Goal: Navigation & Orientation: Find specific page/section

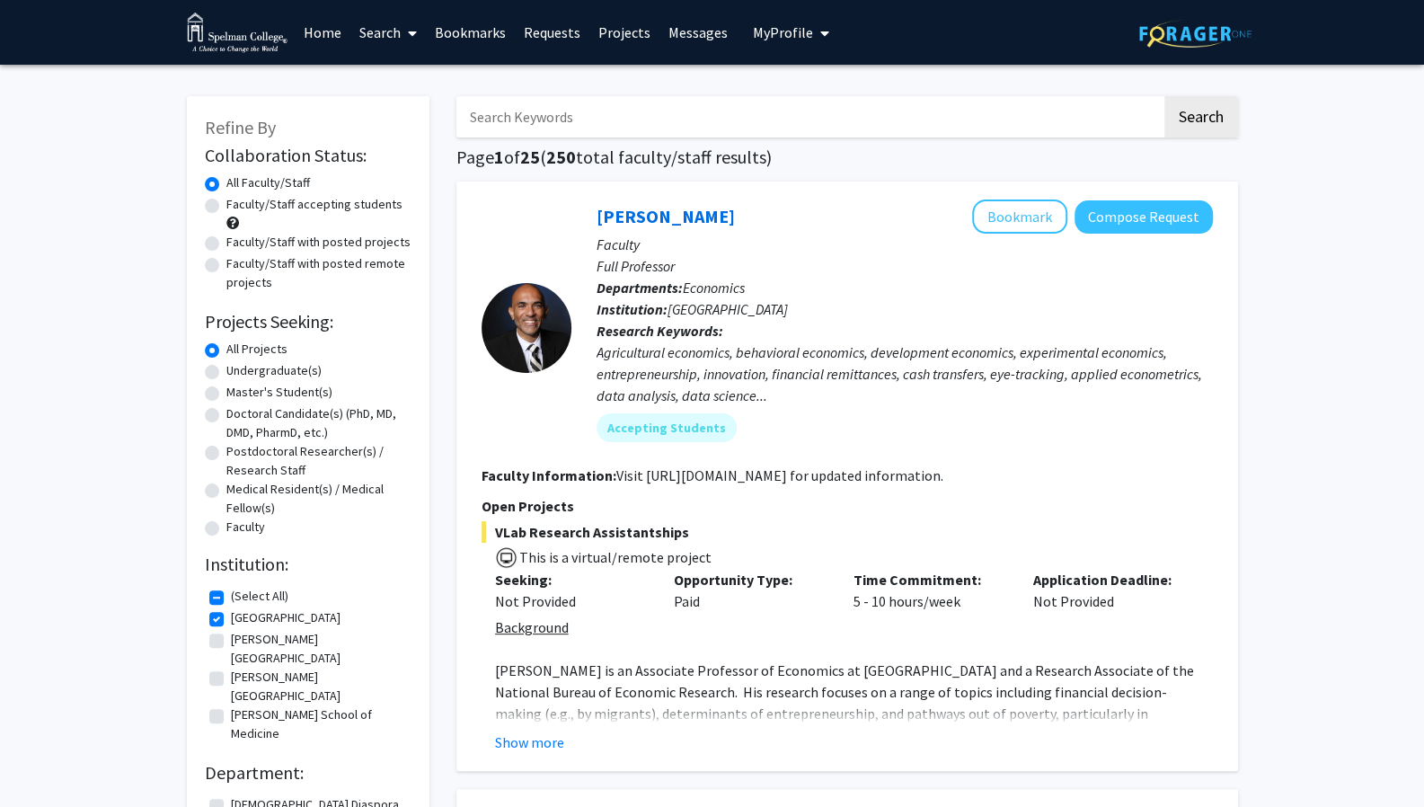
click at [699, 35] on link "Messages" at bounding box center [698, 32] width 77 height 63
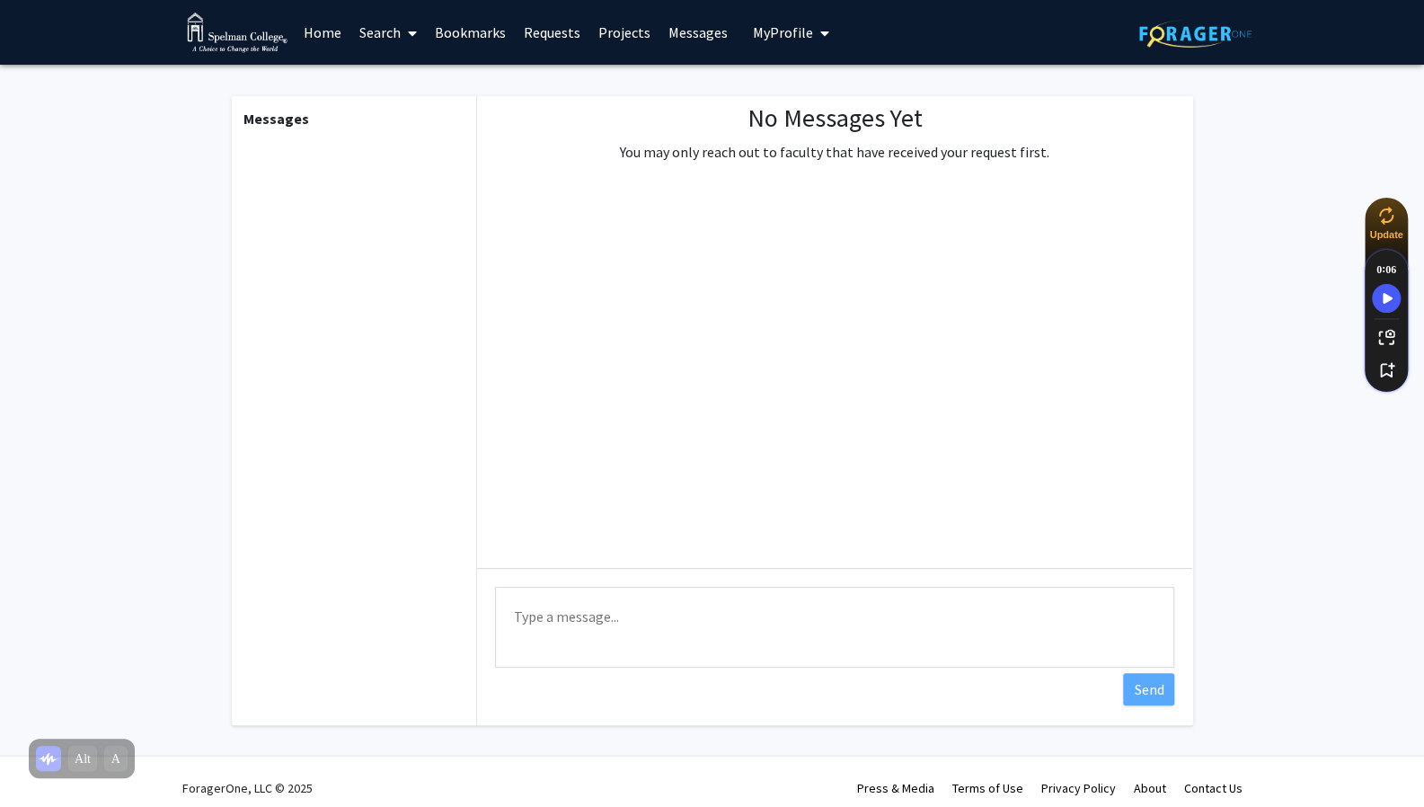
click at [431, 303] on div "Messages" at bounding box center [353, 410] width 248 height 629
click at [284, 120] on b "Messages" at bounding box center [277, 119] width 66 height 18
click at [535, 581] on div "Type a message Send" at bounding box center [834, 629] width 715 height 123
click at [545, 611] on textarea "Type a message" at bounding box center [834, 627] width 679 height 81
click at [553, 355] on div "No Messages Yet You may only reach out to faculty that have received your reque…" at bounding box center [834, 332] width 715 height 472
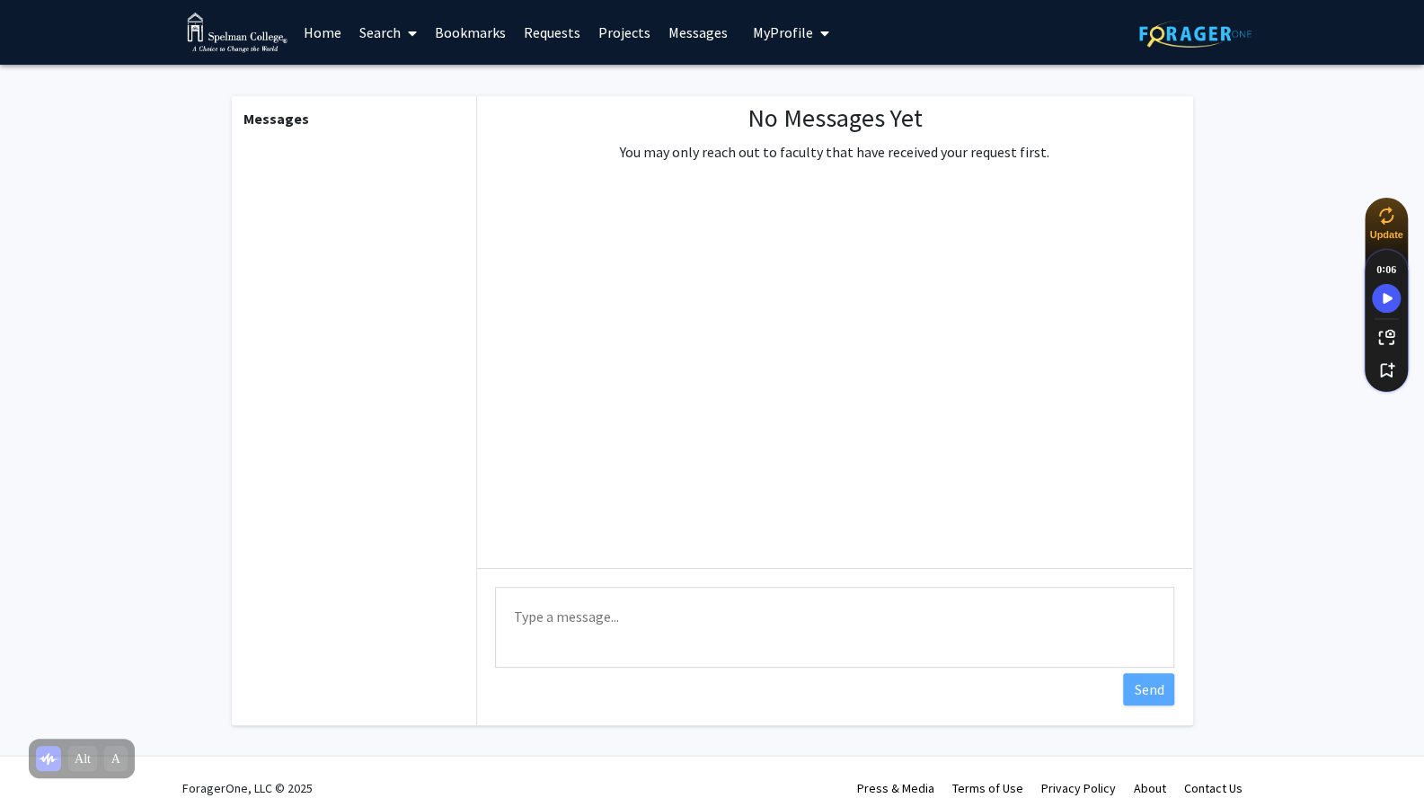
click at [605, 37] on link "Projects" at bounding box center [624, 32] width 70 height 63
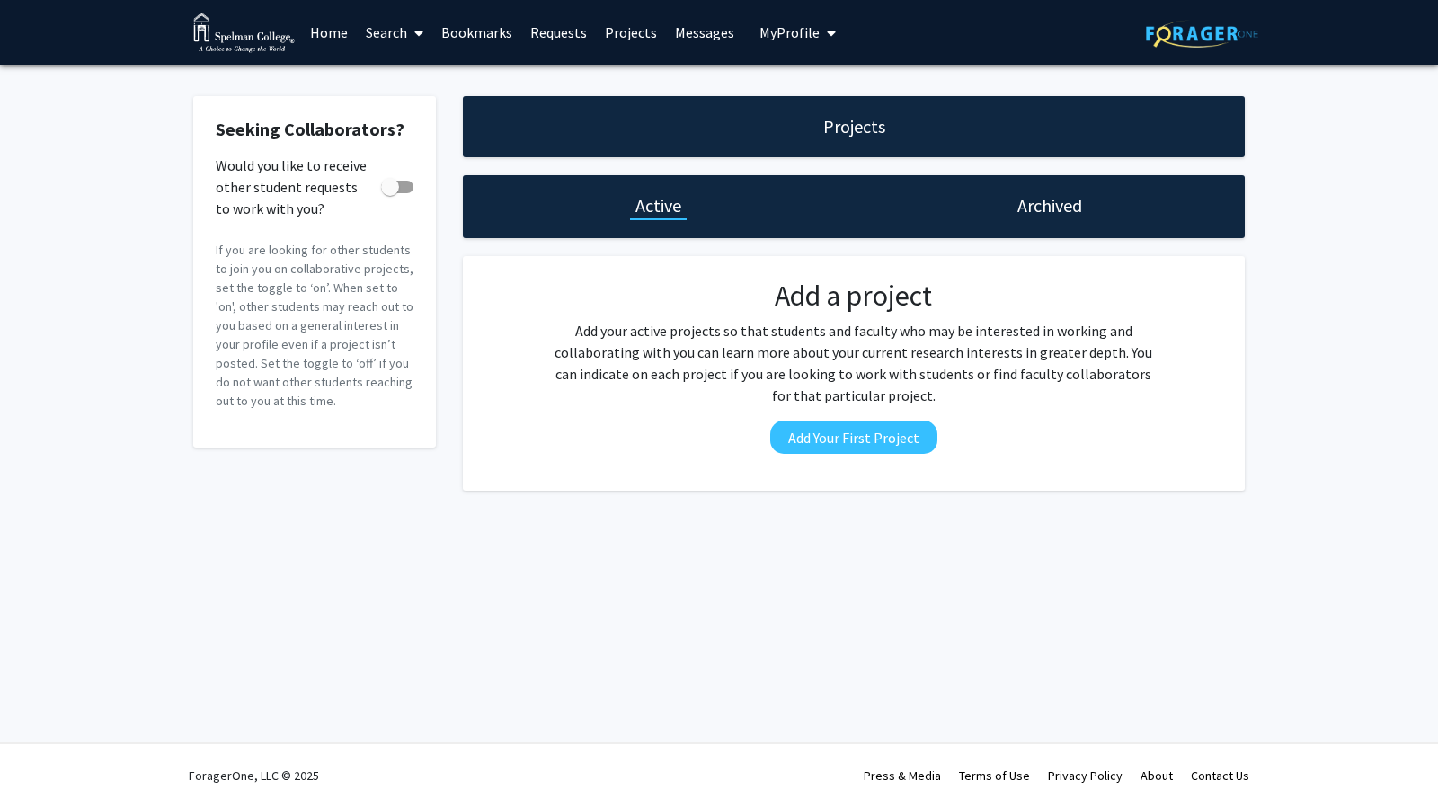
click at [1051, 212] on h1 "Archived" at bounding box center [1049, 205] width 65 height 25
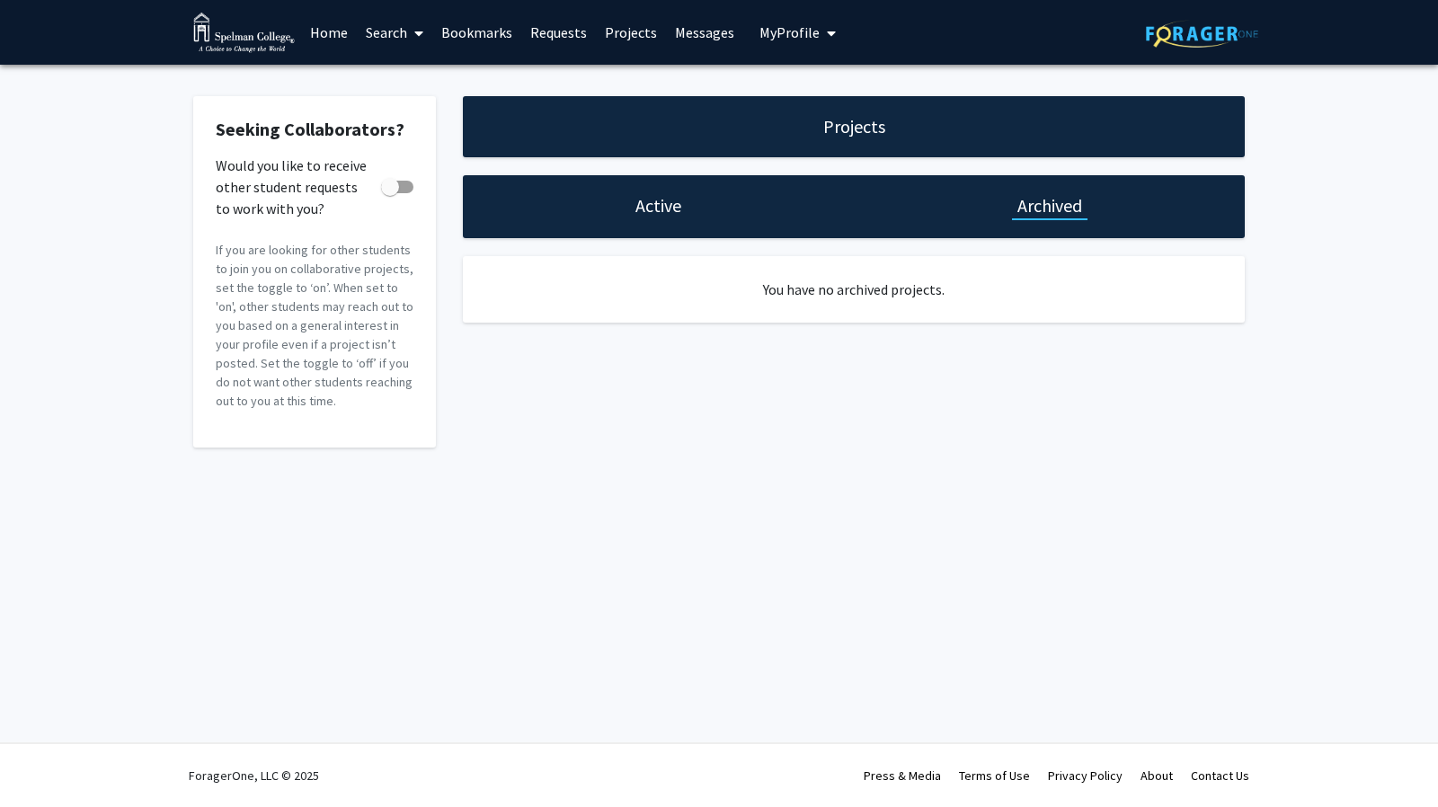
click at [498, 44] on link "Bookmarks" at bounding box center [476, 32] width 89 height 63
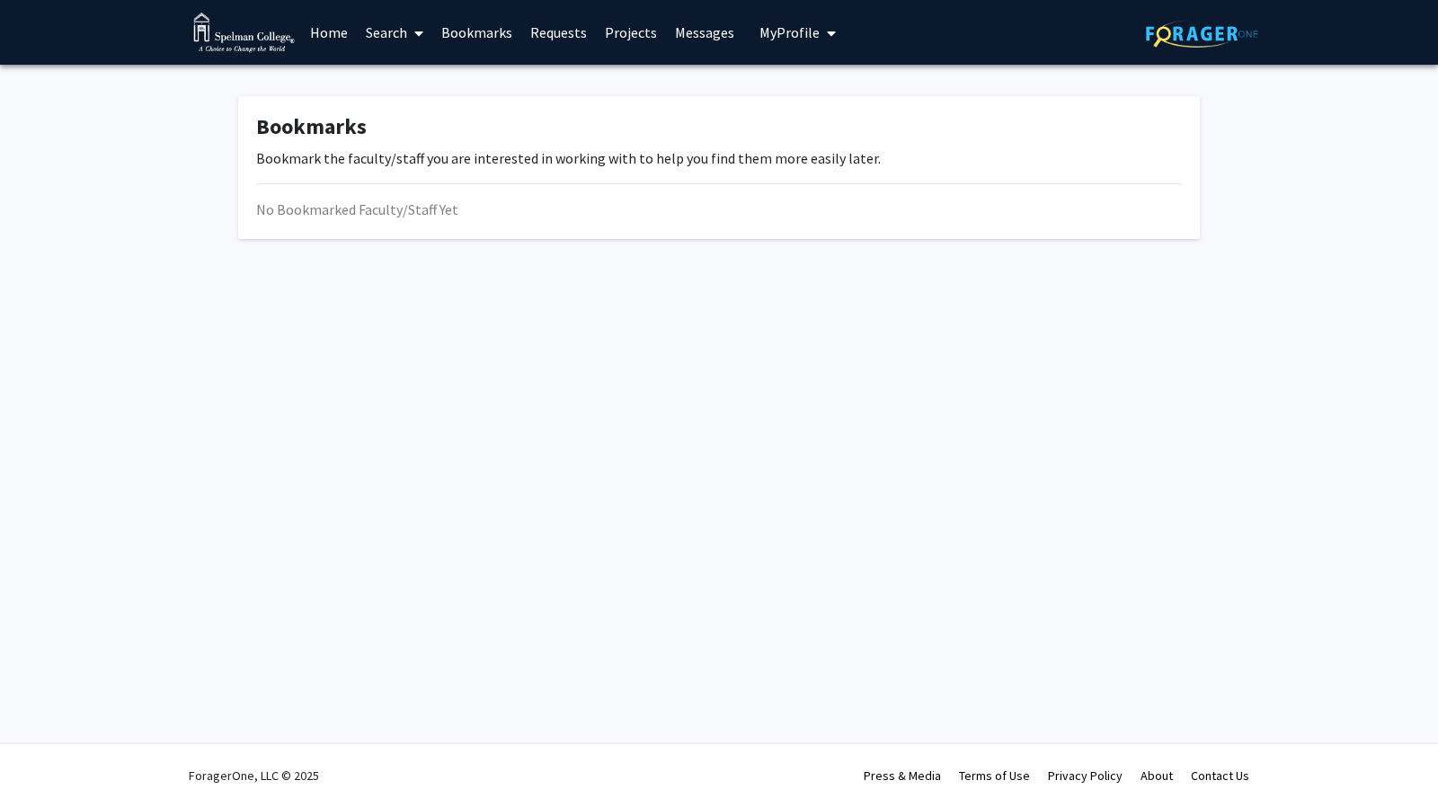
click at [386, 34] on link "Search" at bounding box center [394, 32] width 75 height 63
click at [347, 39] on link "Home" at bounding box center [329, 32] width 56 height 63
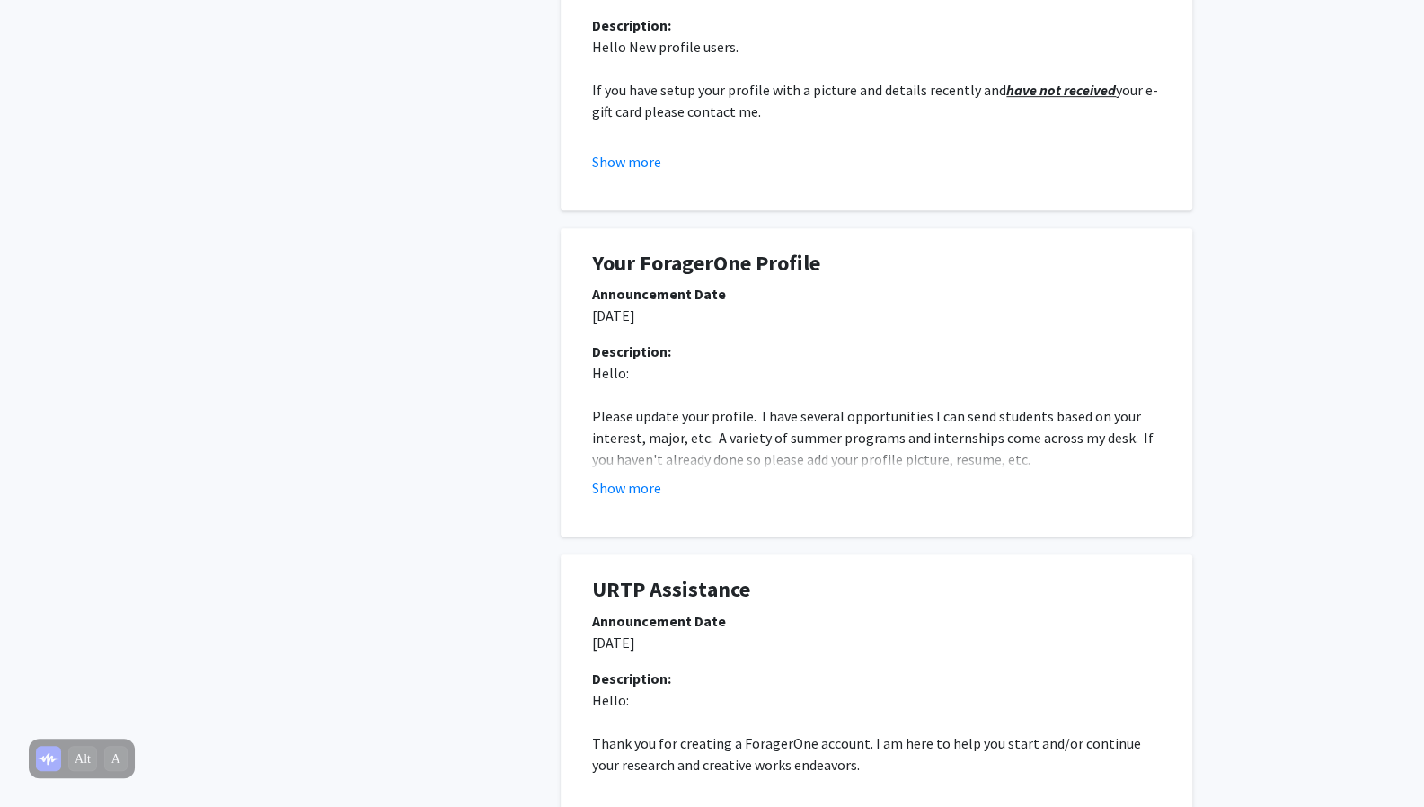
scroll to position [547, 0]
